Goal: Task Accomplishment & Management: Manage account settings

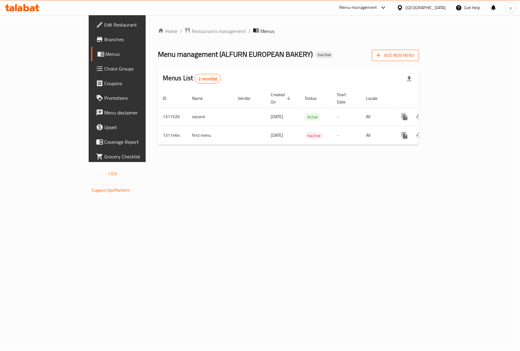
click at [414, 57] on span "Add New Menu" at bounding box center [396, 56] width 38 height 8
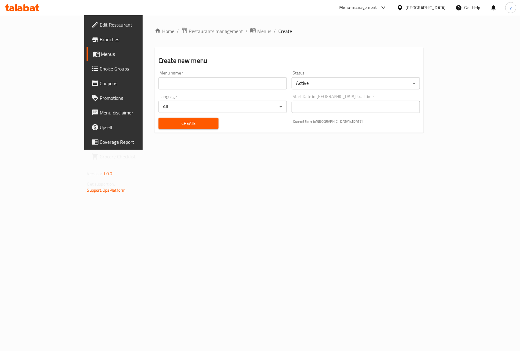
click at [159, 84] on input "text" at bounding box center [223, 83] width 128 height 12
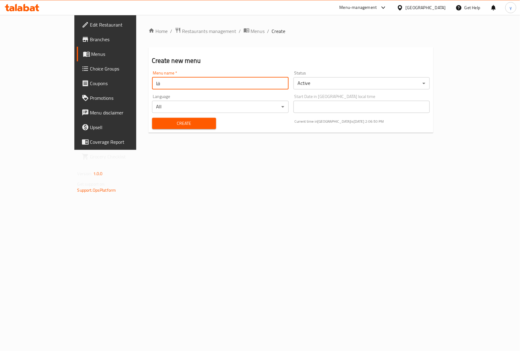
type input "ف"
type input "third"
click at [171, 127] on span "Create" at bounding box center [184, 124] width 54 height 8
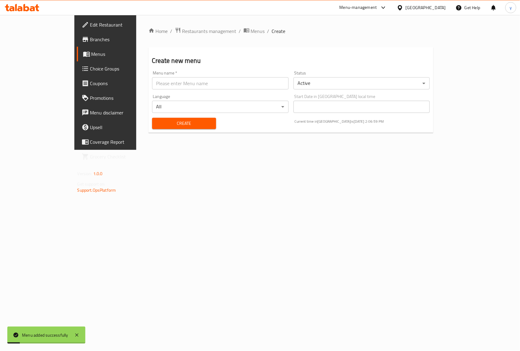
click at [91, 52] on span "Menus" at bounding box center [123, 53] width 65 height 7
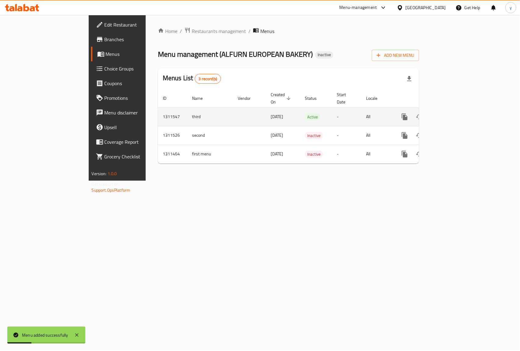
click at [452, 114] on icon "enhanced table" at bounding box center [448, 116] width 5 height 5
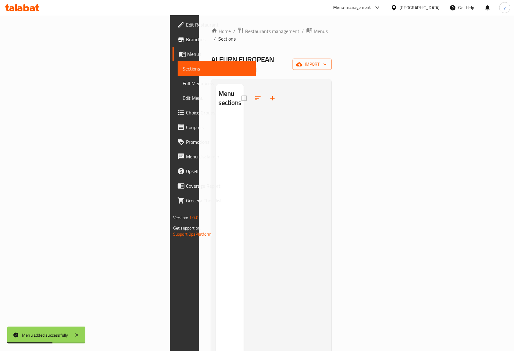
click at [328, 61] on icon "button" at bounding box center [325, 64] width 6 height 6
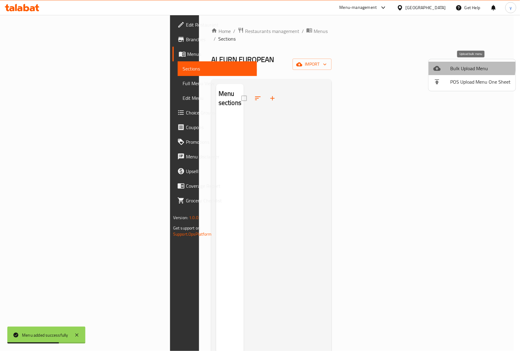
click at [452, 66] on span "Bulk Upload Menu" at bounding box center [481, 68] width 60 height 7
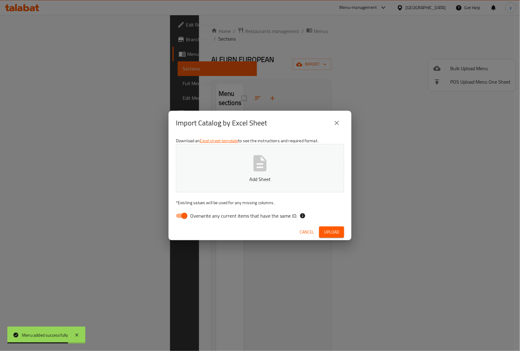
click at [181, 216] on input "Overwrite any current items that have the same ID." at bounding box center [184, 216] width 35 height 12
checkbox input "false"
click at [332, 233] on span "Upload" at bounding box center [331, 232] width 15 height 8
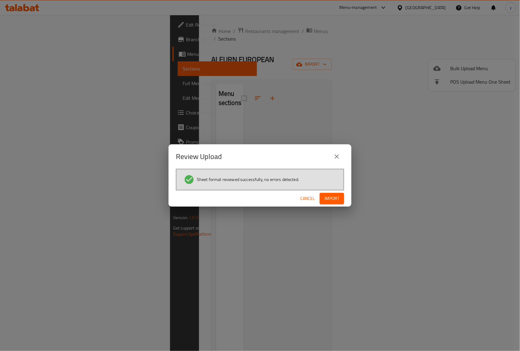
click at [337, 201] on span "Import" at bounding box center [332, 199] width 15 height 8
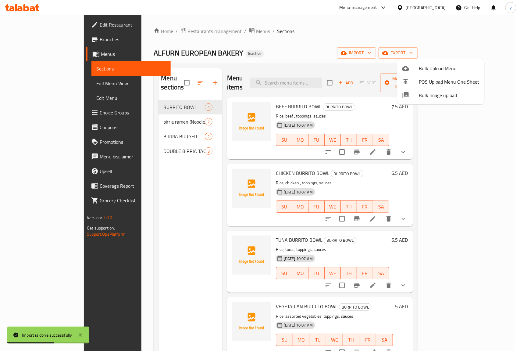
click at [14, 83] on div at bounding box center [260, 175] width 520 height 351
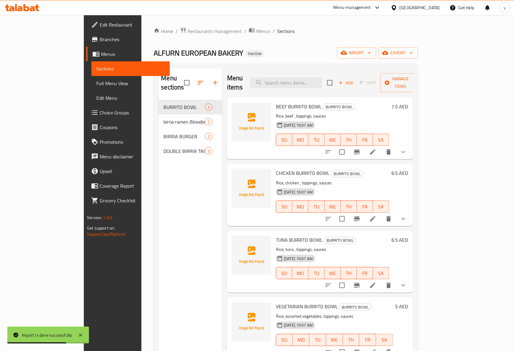
click at [96, 84] on span "Full Menu View" at bounding box center [130, 83] width 69 height 7
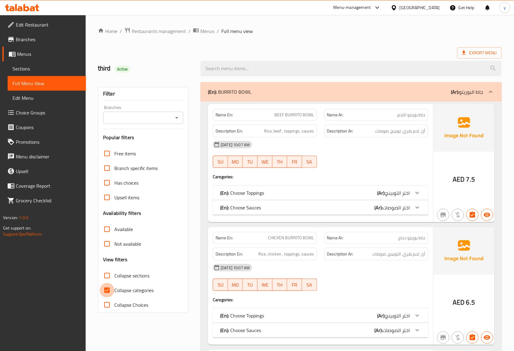
click at [105, 287] on input "Collapse categories" at bounding box center [107, 290] width 15 height 15
checkbox input "false"
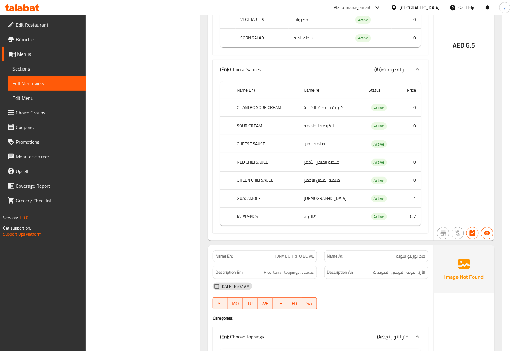
scroll to position [699, 0]
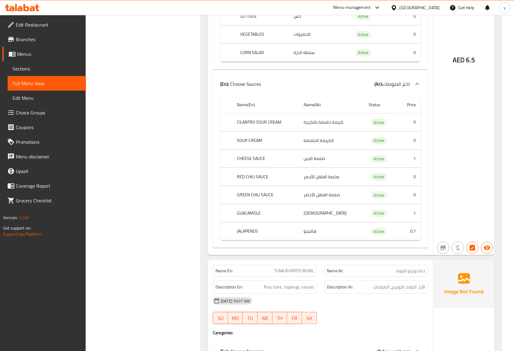
click at [27, 56] on span "Menus" at bounding box center [49, 53] width 64 height 7
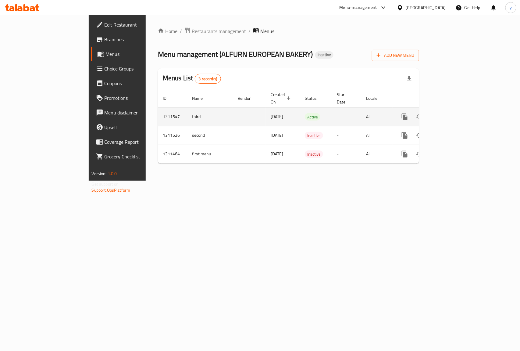
click at [187, 110] on td "third" at bounding box center [210, 116] width 46 height 19
copy td "third"
click at [438, 113] on icon "enhanced table" at bounding box center [434, 116] width 7 height 7
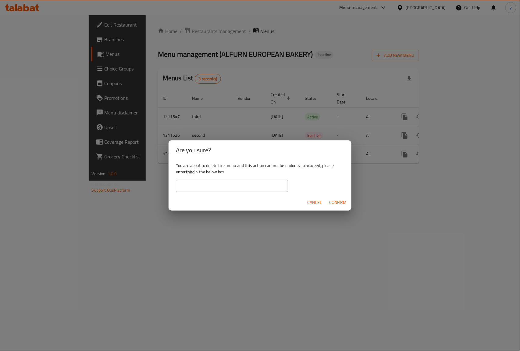
click at [237, 188] on input "text" at bounding box center [232, 186] width 112 height 12
paste input "third"
click at [180, 188] on input "third" at bounding box center [232, 186] width 112 height 12
click at [194, 186] on input "third" at bounding box center [232, 186] width 112 height 12
type input "third"
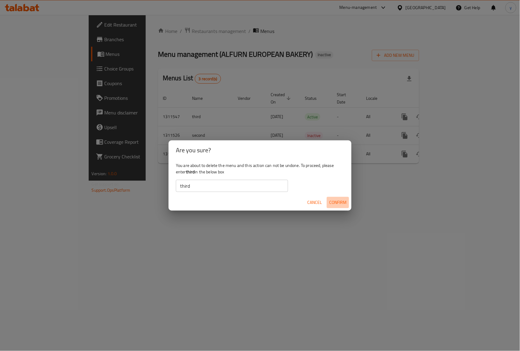
click at [336, 201] on span "Confirm" at bounding box center [337, 202] width 17 height 8
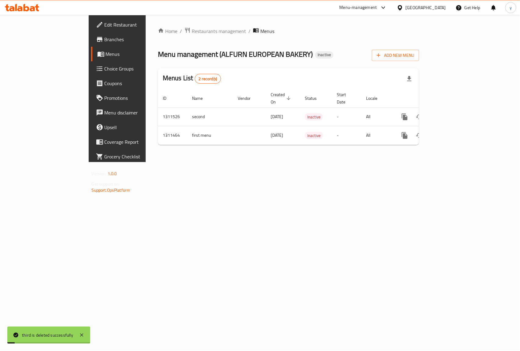
click at [199, 162] on div "Home / Restaurants management / Menus Menu management ( ALFURN EUROPEAN BAKERY …" at bounding box center [289, 88] width 286 height 147
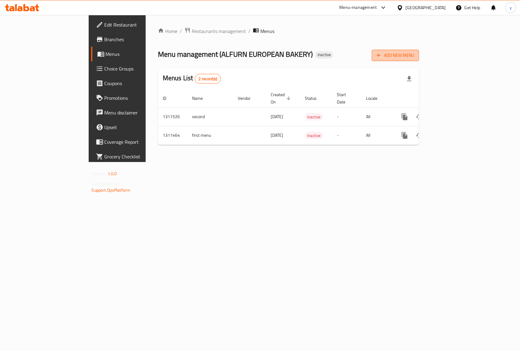
click at [382, 57] on icon "button" at bounding box center [379, 55] width 6 height 6
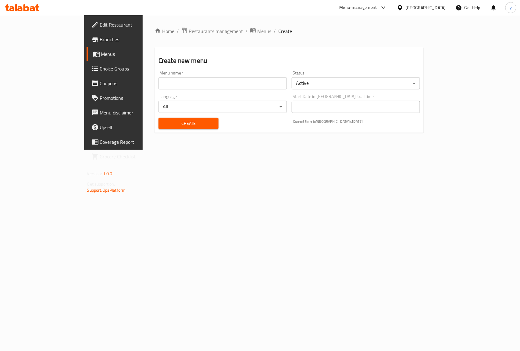
click at [159, 84] on input "text" at bounding box center [223, 83] width 128 height 12
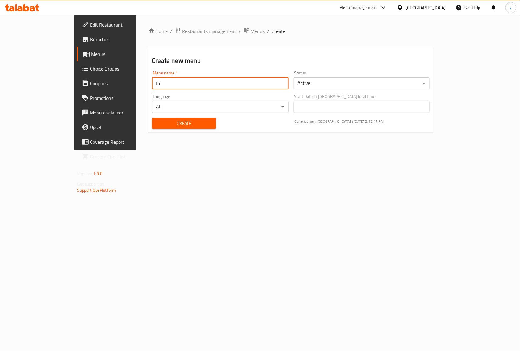
type input "ف"
type input "third"
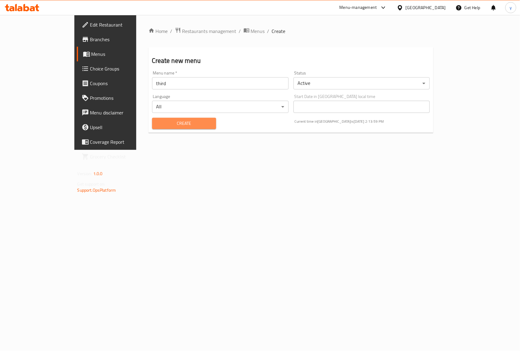
click at [166, 122] on span "Create" at bounding box center [184, 124] width 54 height 8
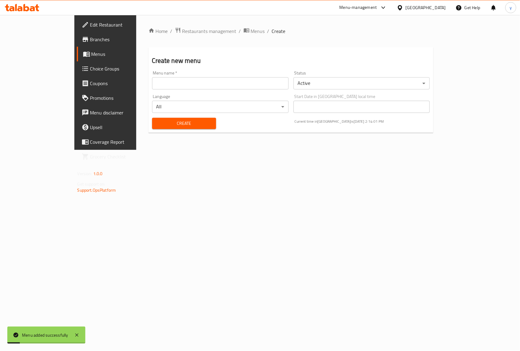
click at [91, 55] on span "Menus" at bounding box center [123, 53] width 65 height 7
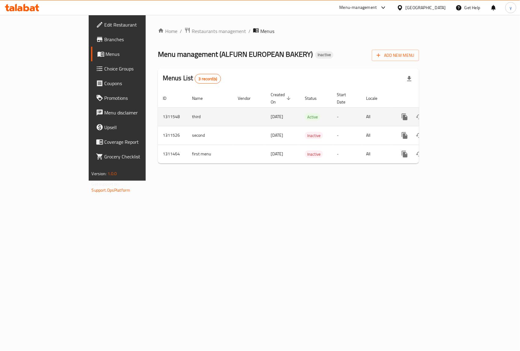
click at [452, 113] on icon "enhanced table" at bounding box center [448, 116] width 7 height 7
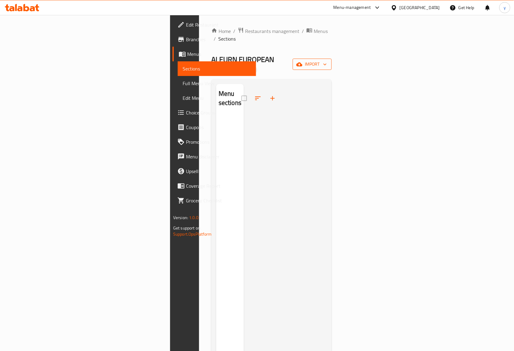
click at [302, 61] on icon "button" at bounding box center [299, 64] width 6 height 6
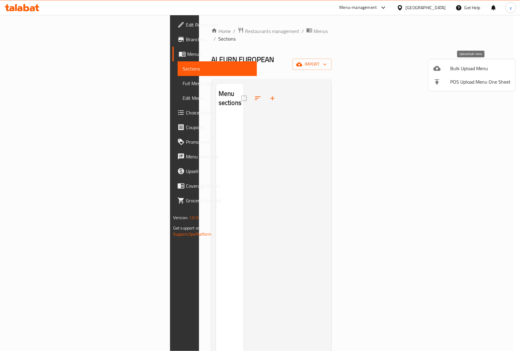
click at [458, 65] on span "Bulk Upload Menu" at bounding box center [481, 68] width 60 height 7
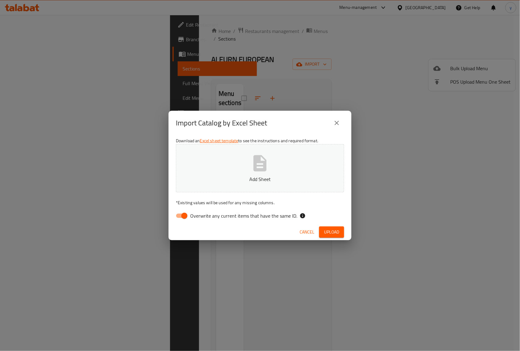
click at [180, 214] on input "Overwrite any current items that have the same ID." at bounding box center [184, 216] width 35 height 12
checkbox input "false"
click at [337, 233] on span "Upload" at bounding box center [331, 232] width 15 height 8
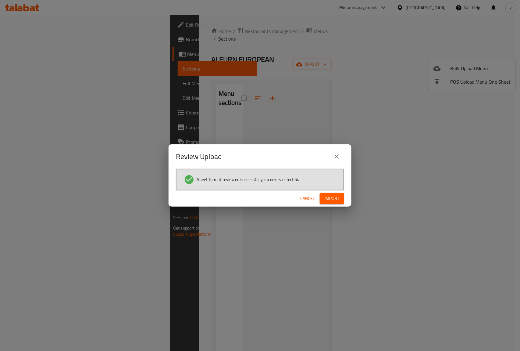
click at [326, 199] on span "Import" at bounding box center [332, 199] width 15 height 8
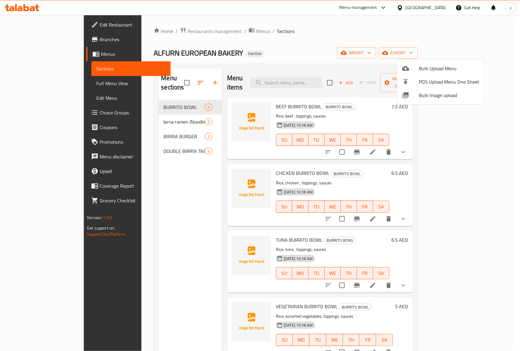
click at [31, 83] on div at bounding box center [260, 175] width 520 height 351
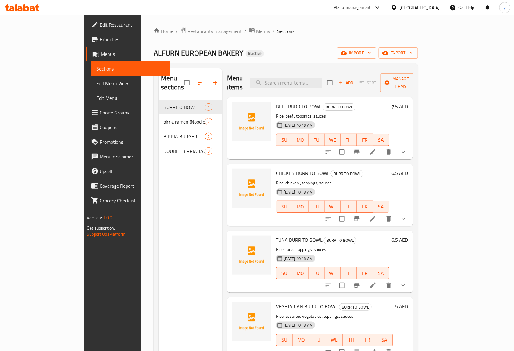
click at [96, 82] on span "Full Menu View" at bounding box center [130, 83] width 69 height 7
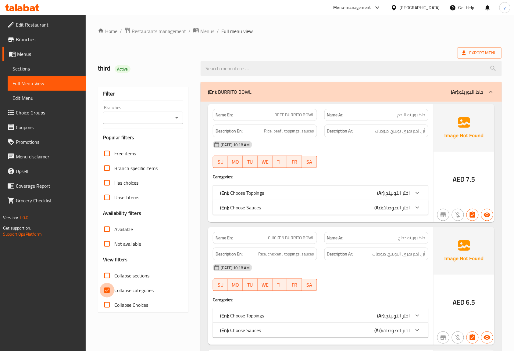
click at [107, 291] on input "Collapse categories" at bounding box center [107, 290] width 15 height 15
checkbox input "false"
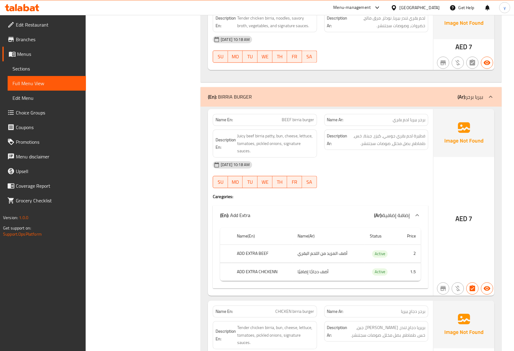
scroll to position [2032, 0]
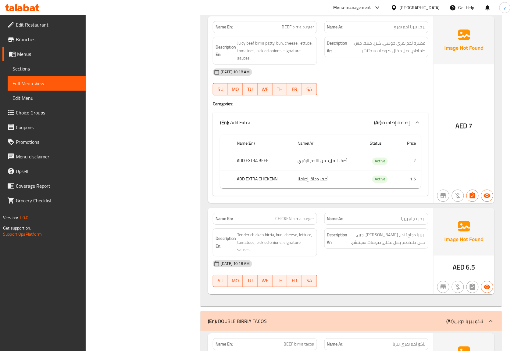
click at [24, 67] on span "Sections" at bounding box center [47, 68] width 69 height 7
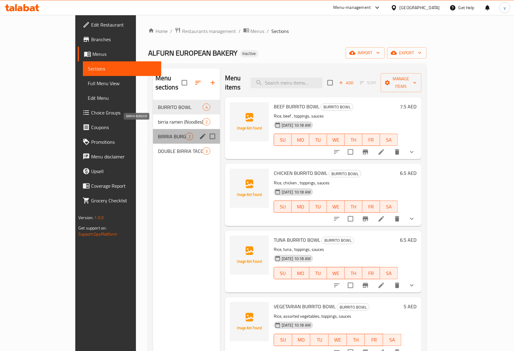
click at [158, 133] on span "BIRRIA BURGER" at bounding box center [172, 136] width 28 height 7
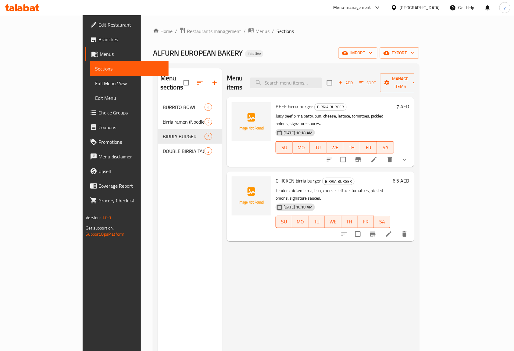
click at [95, 87] on span "Full Menu View" at bounding box center [129, 83] width 69 height 7
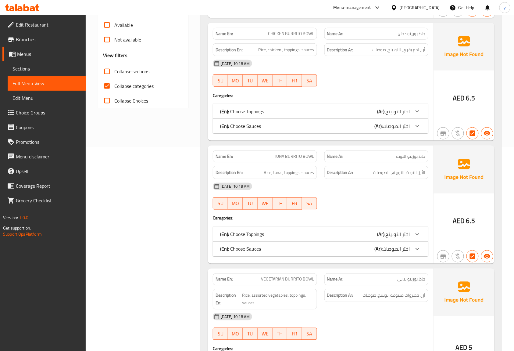
scroll to position [203, 0]
click at [108, 91] on input "Collapse categories" at bounding box center [107, 87] width 15 height 15
checkbox input "false"
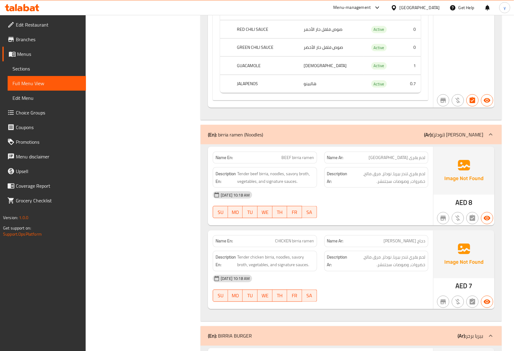
scroll to position [1707, 0]
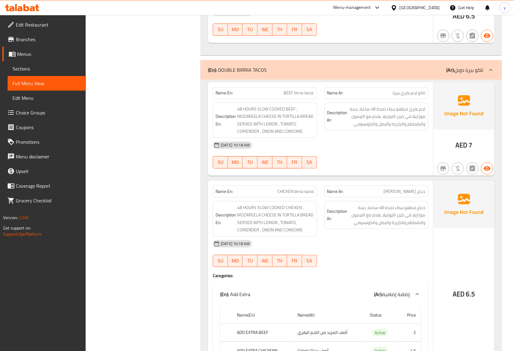
drag, startPoint x: 313, startPoint y: 235, endPoint x: 311, endPoint y: 245, distance: 10.7
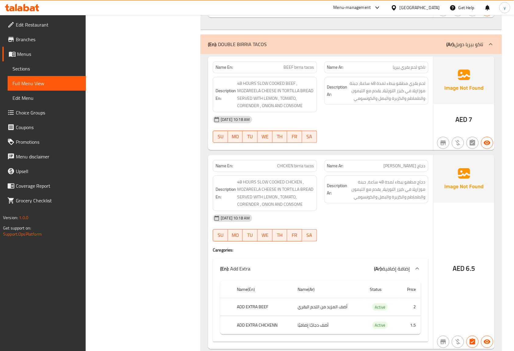
drag, startPoint x: 311, startPoint y: 245, endPoint x: 162, endPoint y: 206, distance: 154.2
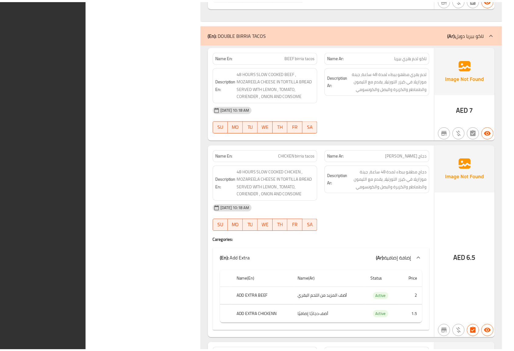
scroll to position [2554, 0]
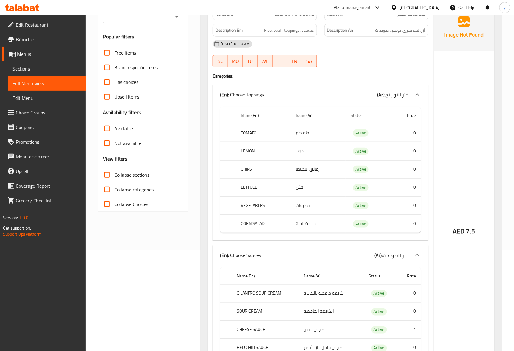
scroll to position [0, 0]
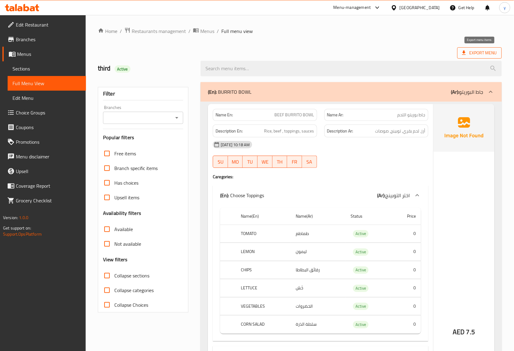
click at [470, 54] on span "Export Menu" at bounding box center [479, 53] width 35 height 8
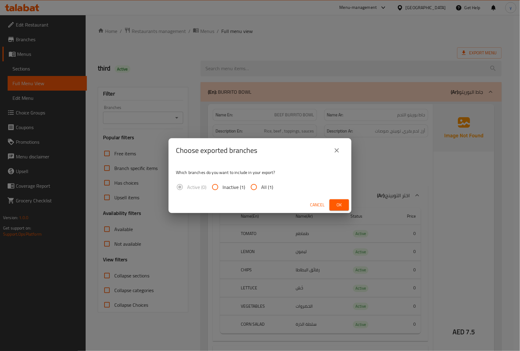
click at [258, 188] on input "All (1)" at bounding box center [254, 187] width 15 height 15
radio input "true"
click at [338, 203] on span "Ok" at bounding box center [339, 205] width 10 height 8
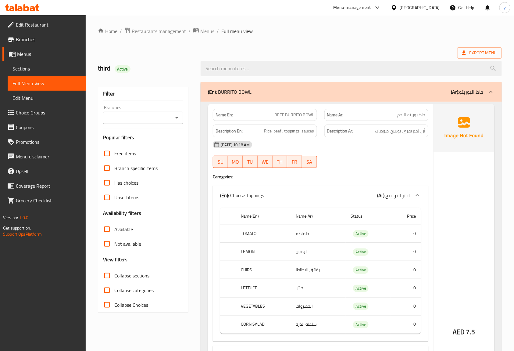
click at [24, 56] on span "Menus" at bounding box center [49, 53] width 64 height 7
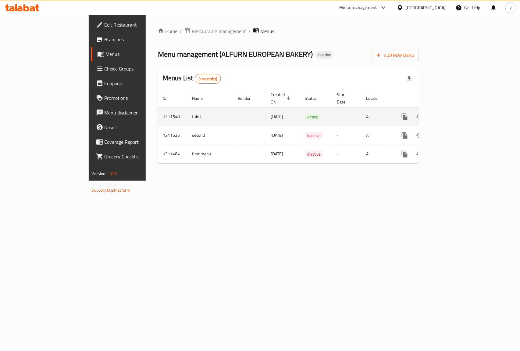
click at [187, 111] on td "third" at bounding box center [210, 116] width 46 height 19
copy td "third"
click at [441, 109] on button "enhanced table" at bounding box center [434, 116] width 15 height 15
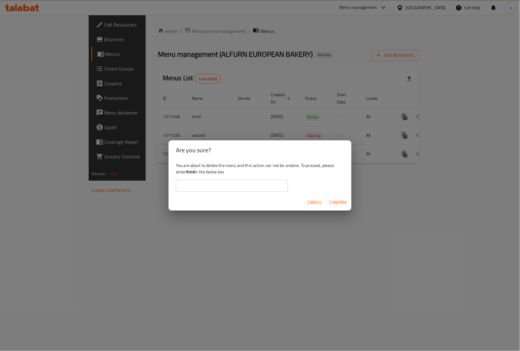
click at [246, 183] on input "text" at bounding box center [232, 186] width 112 height 12
paste input "third"
click at [180, 187] on input "third" at bounding box center [232, 186] width 112 height 12
click at [194, 187] on input "third" at bounding box center [232, 186] width 112 height 12
type input "third"
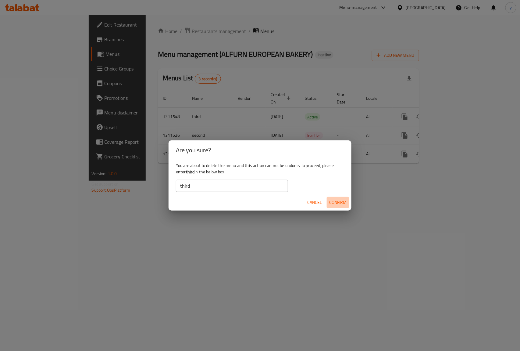
click at [332, 200] on span "Confirm" at bounding box center [337, 202] width 17 height 8
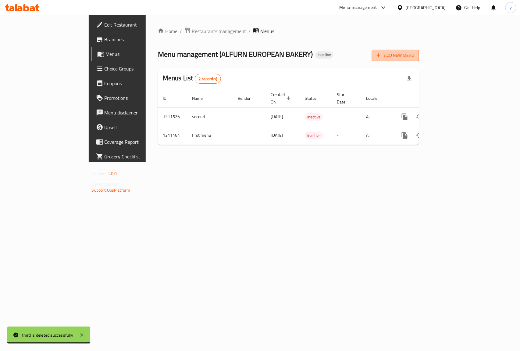
click at [419, 50] on button "Add New Menu" at bounding box center [395, 55] width 47 height 11
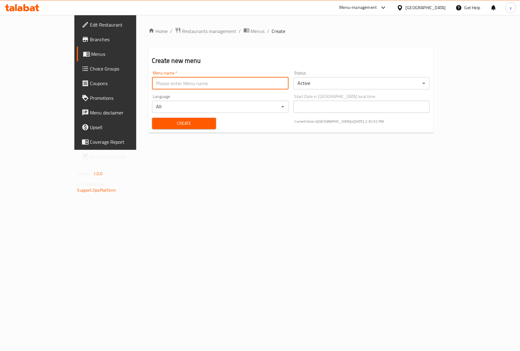
click at [152, 86] on input "text" at bounding box center [220, 83] width 137 height 12
type input "third"
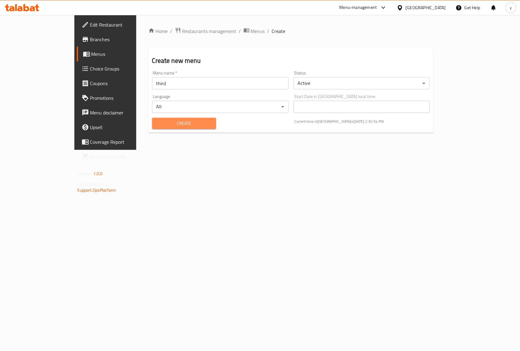
click at [187, 119] on button "Create" at bounding box center [184, 123] width 64 height 11
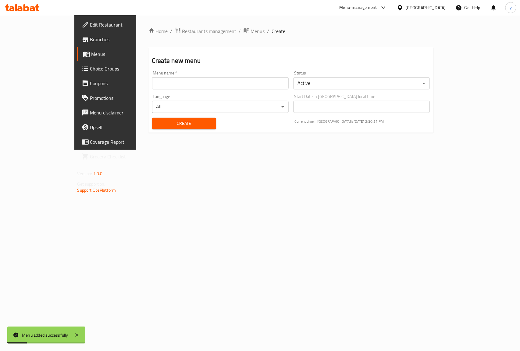
click at [77, 49] on link "Menus" at bounding box center [119, 54] width 84 height 15
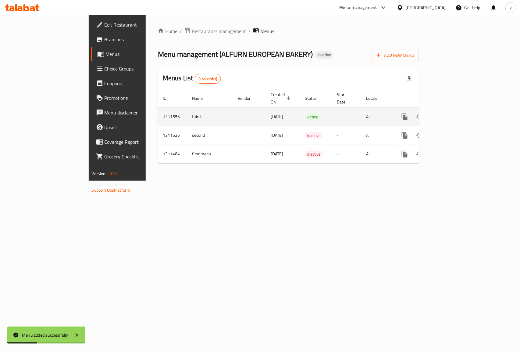
click at [456, 112] on link "enhanced table" at bounding box center [448, 116] width 15 height 15
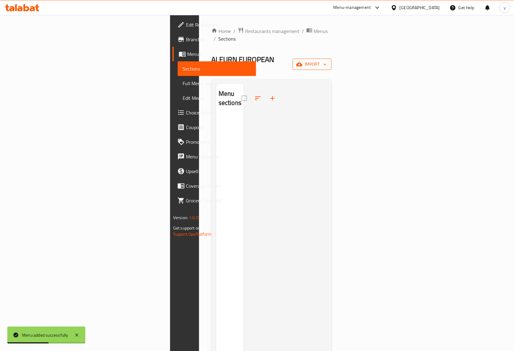
click at [327, 60] on span "import" at bounding box center [312, 64] width 29 height 8
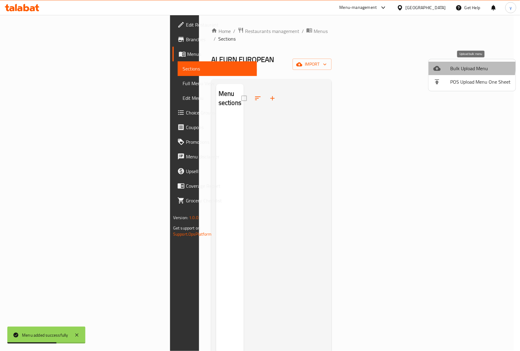
click at [446, 66] on div at bounding box center [442, 68] width 17 height 7
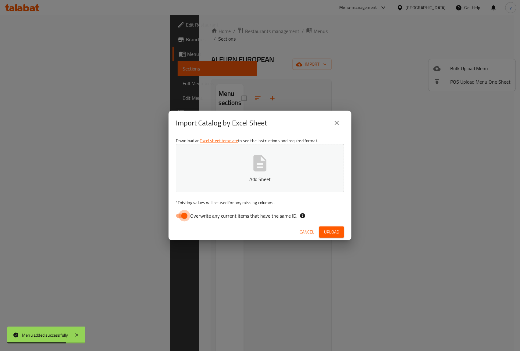
click at [187, 213] on input "Overwrite any current items that have the same ID." at bounding box center [184, 216] width 35 height 12
checkbox input "false"
click at [335, 234] on span "Upload" at bounding box center [331, 232] width 15 height 8
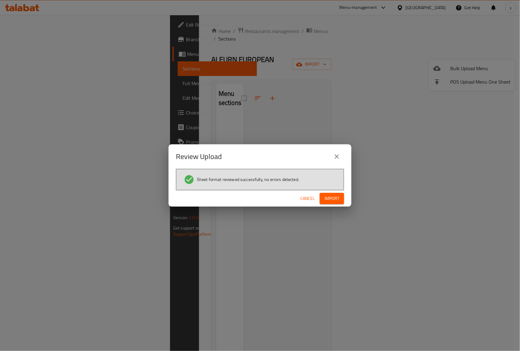
click at [333, 193] on button "Import" at bounding box center [332, 198] width 24 height 11
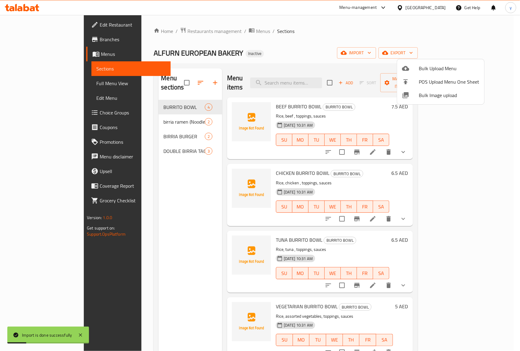
click at [30, 83] on div at bounding box center [260, 175] width 520 height 351
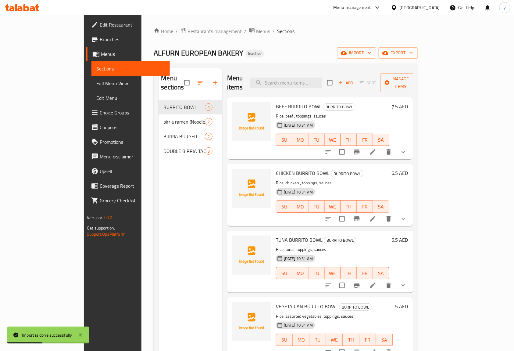
click at [96, 82] on span "Full Menu View" at bounding box center [130, 83] width 69 height 7
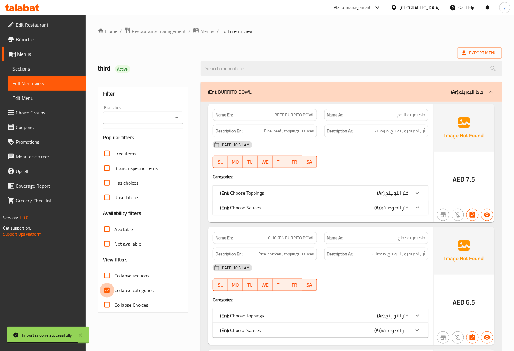
click at [110, 293] on input "Collapse categories" at bounding box center [107, 290] width 15 height 15
checkbox input "false"
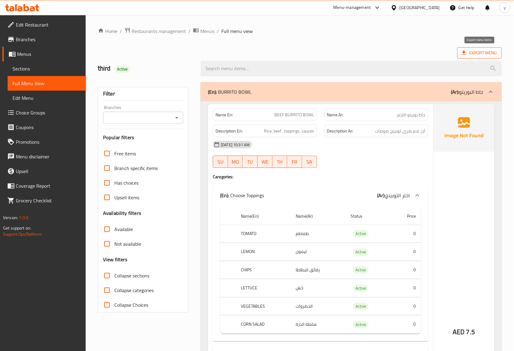
click at [468, 51] on span "Export Menu" at bounding box center [479, 53] width 35 height 8
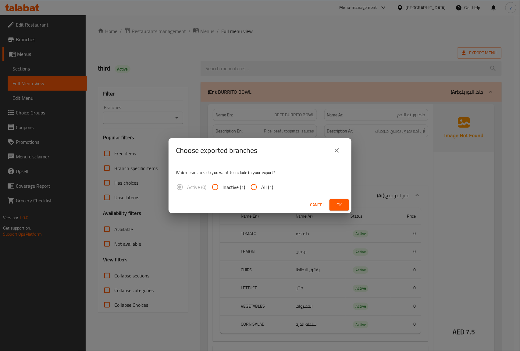
click at [255, 183] on input "All (1)" at bounding box center [254, 187] width 15 height 15
radio input "true"
click at [337, 203] on span "Ok" at bounding box center [339, 205] width 10 height 8
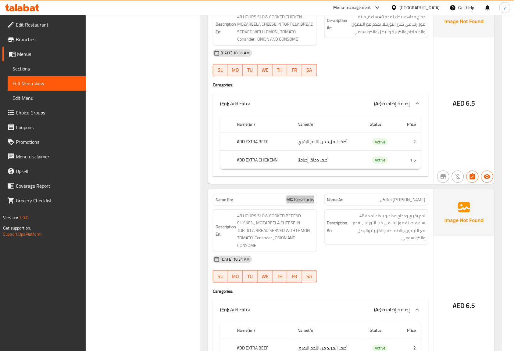
scroll to position [2569, 0]
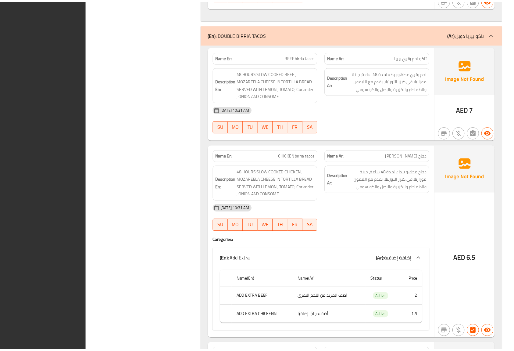
scroll to position [2554, 0]
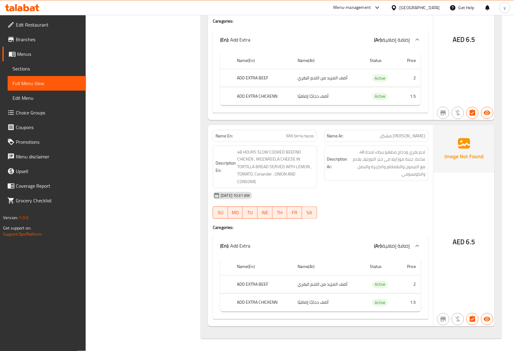
drag, startPoint x: 1, startPoint y: 194, endPoint x: 364, endPoint y: 39, distance: 394.4
click at [307, 69] on th "Name(Ar)" at bounding box center [329, 60] width 72 height 17
